Goal: Find specific page/section: Find specific page/section

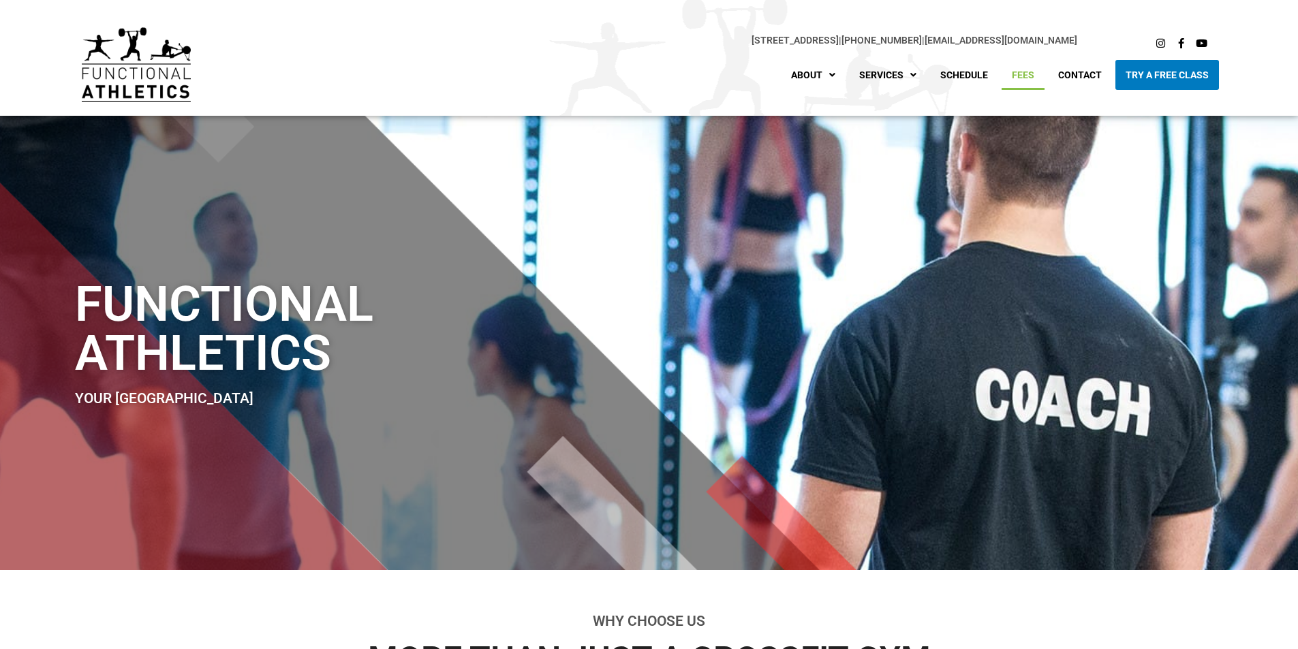
click at [1023, 74] on link "Fees" at bounding box center [1023, 75] width 43 height 30
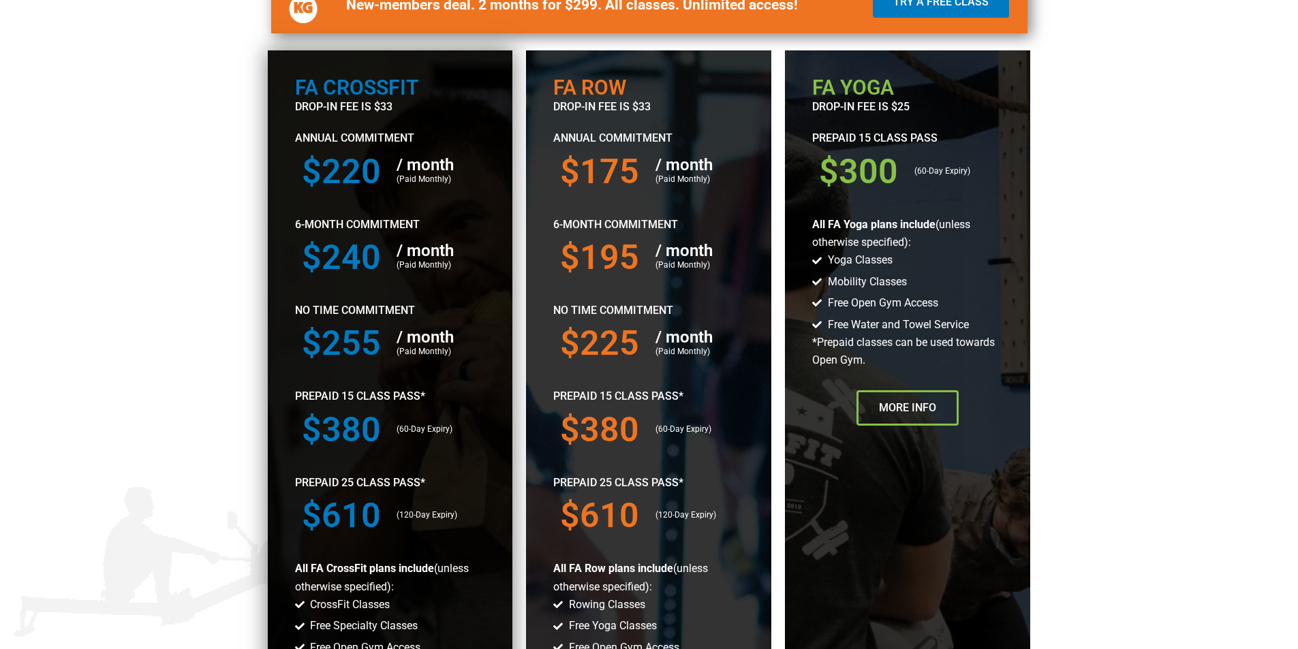
scroll to position [681, 0]
